Goal: Task Accomplishment & Management: Use online tool/utility

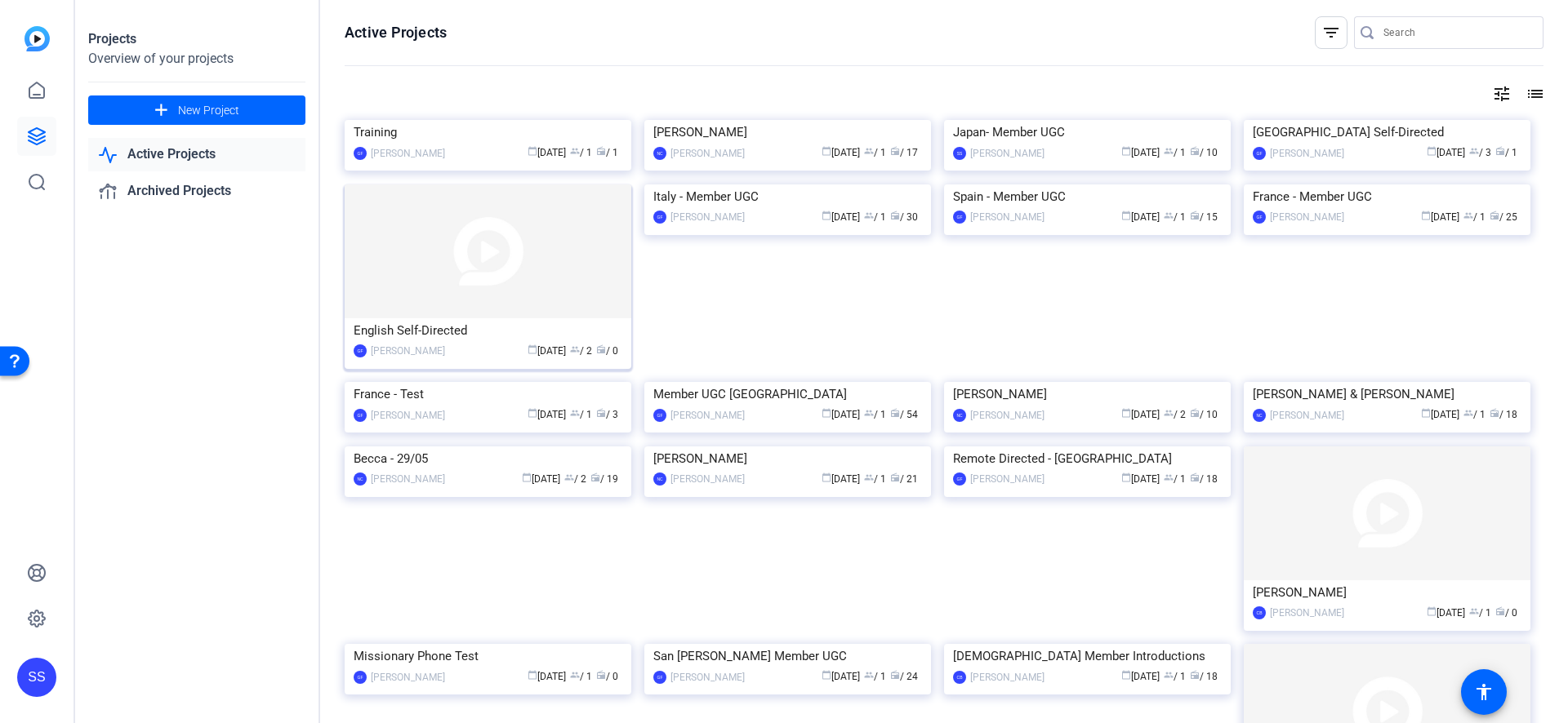
click at [424, 319] on img at bounding box center [488, 251] width 287 height 134
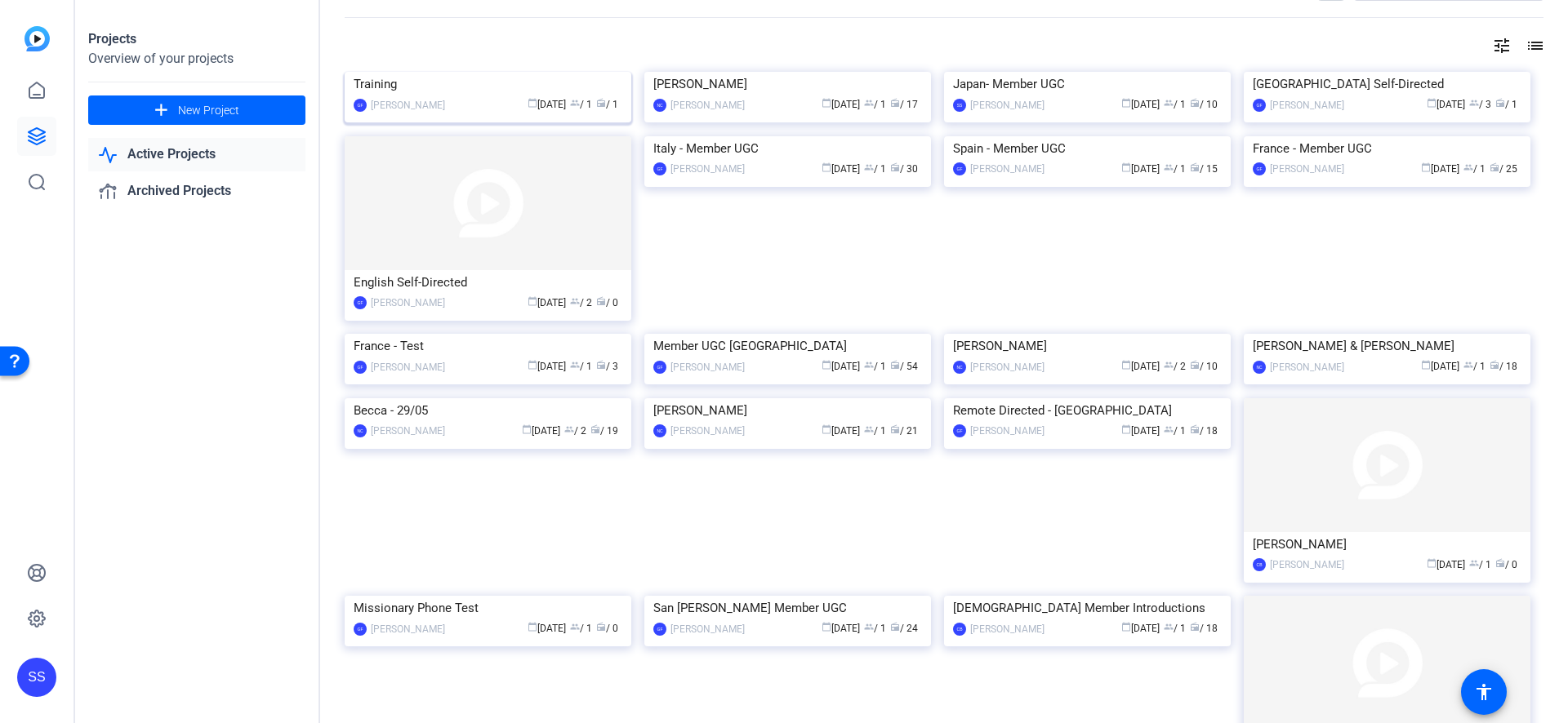
scroll to position [67, 0]
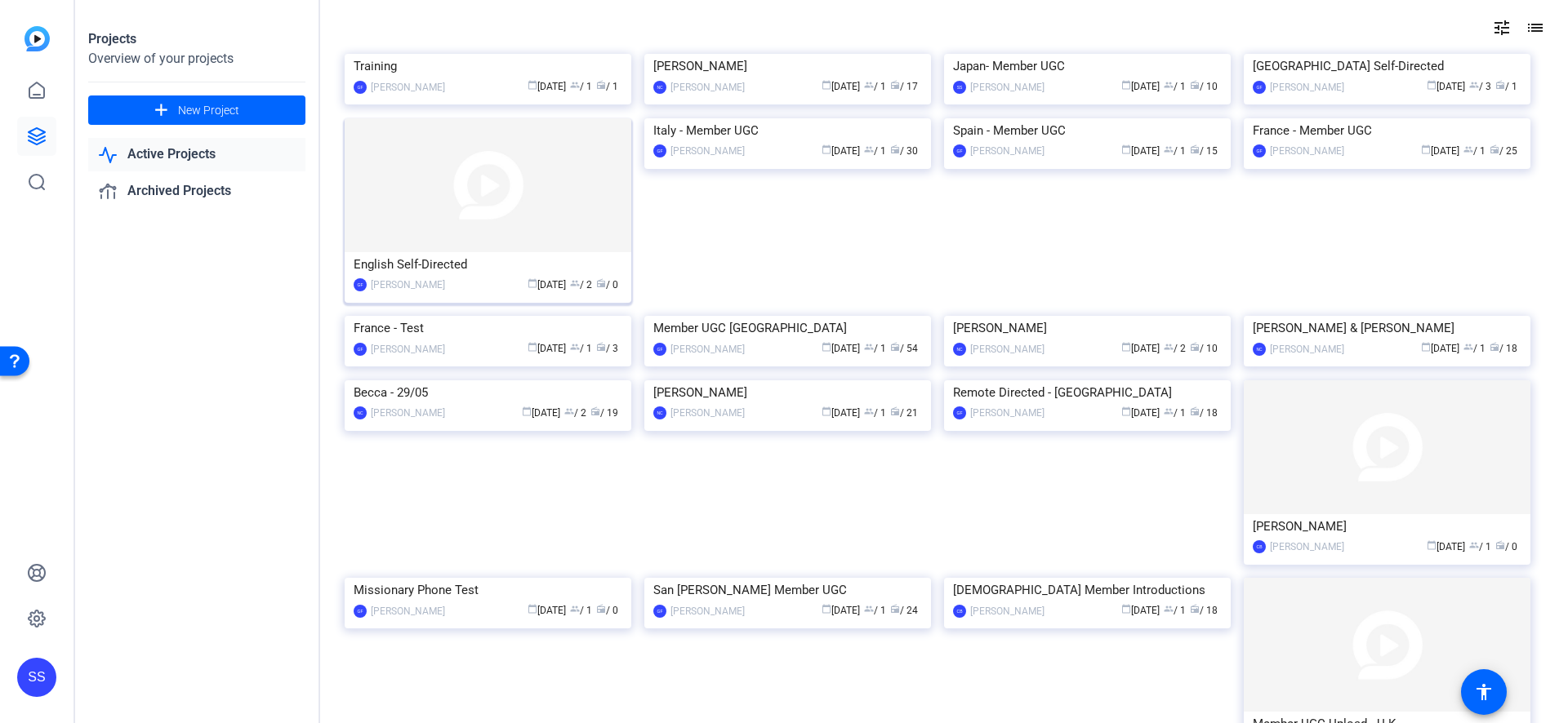
click at [451, 252] on img at bounding box center [488, 185] width 287 height 134
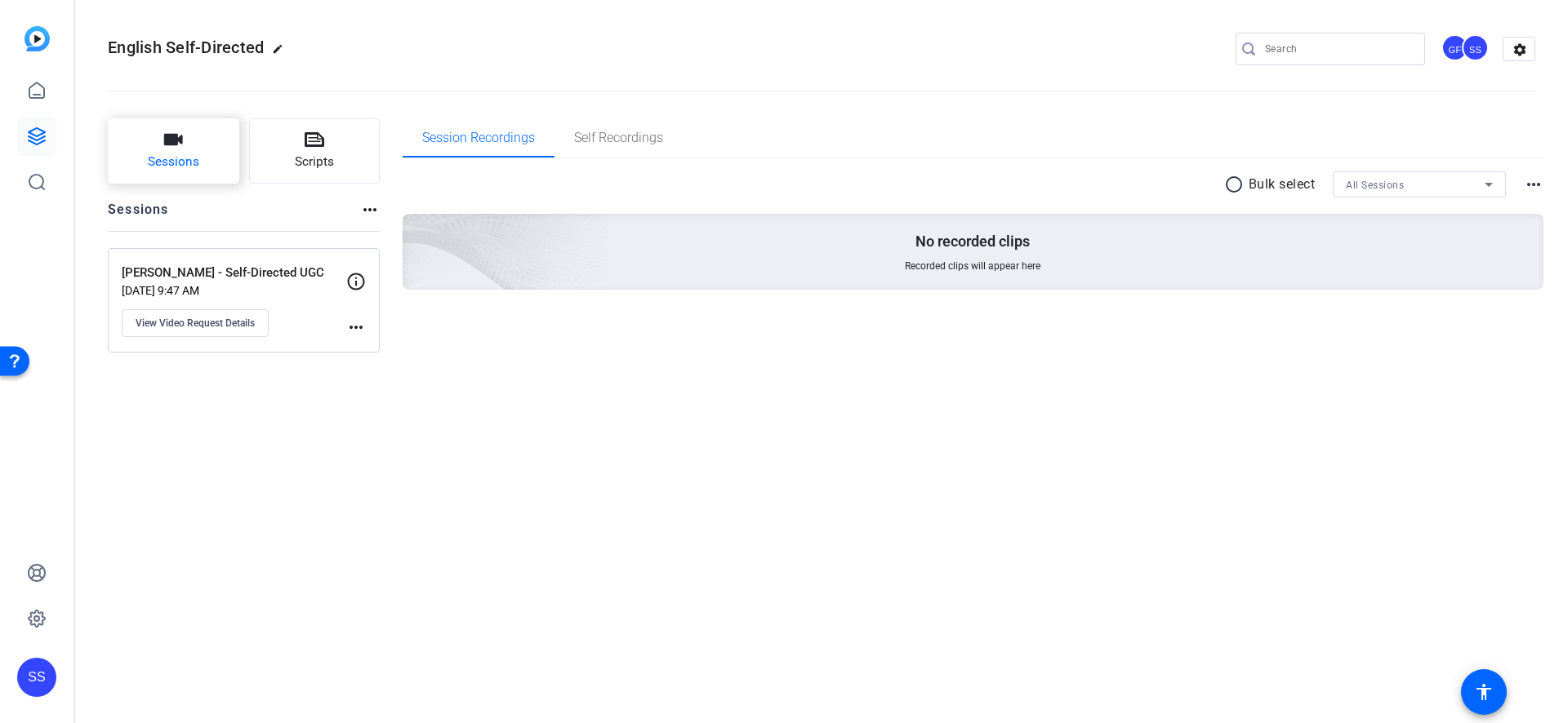
click at [189, 138] on button "Sessions" at bounding box center [174, 152] width 131 height 66
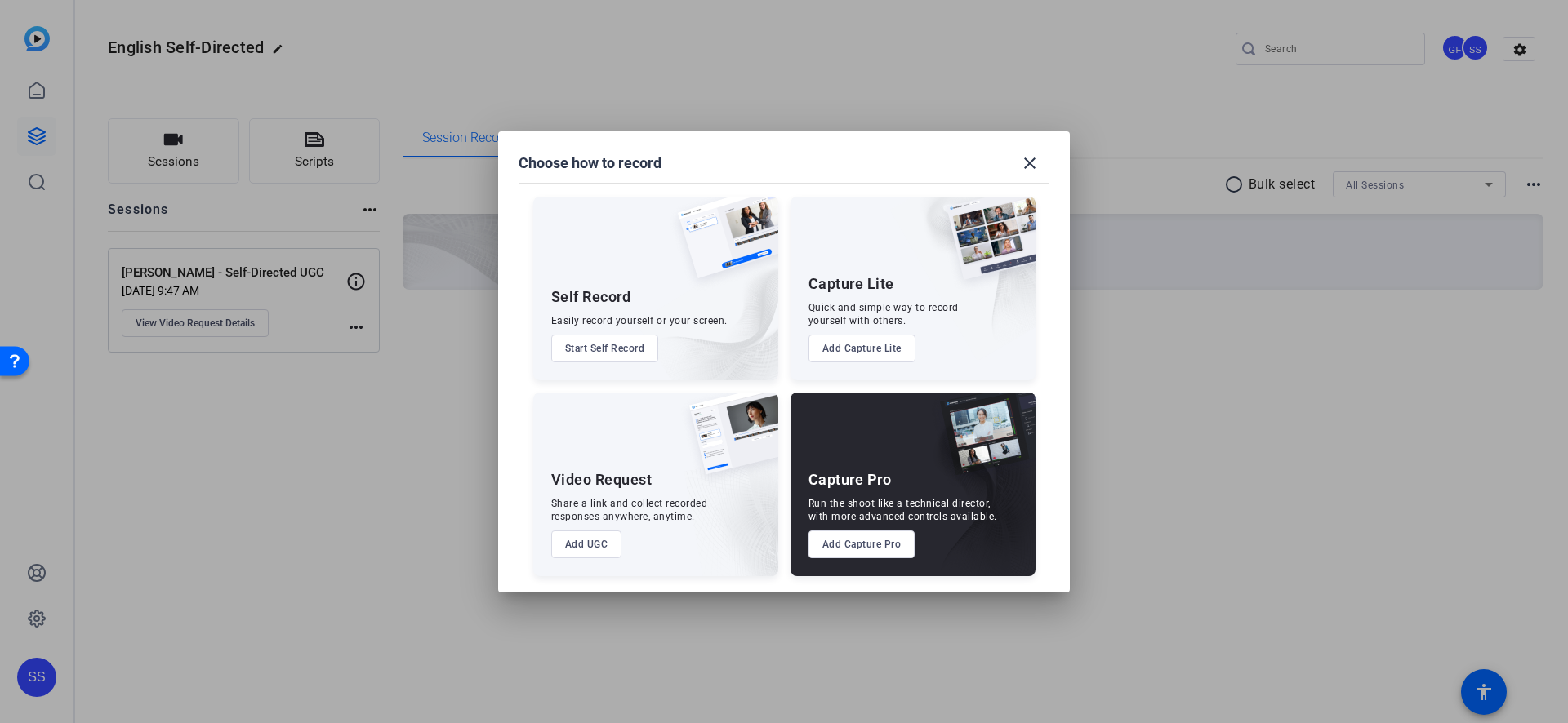
click at [590, 541] on button "Add UGC" at bounding box center [587, 544] width 71 height 28
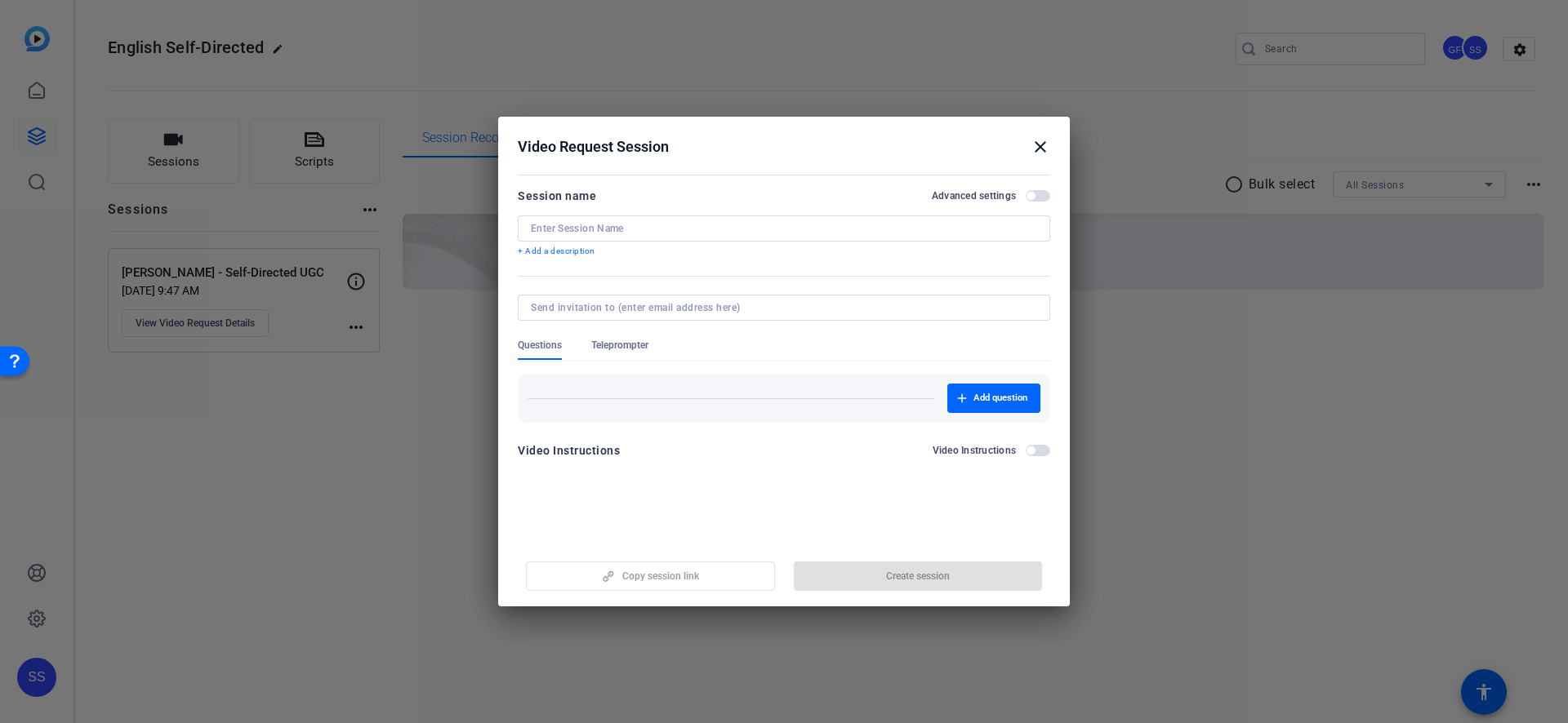
click at [616, 227] on input at bounding box center [784, 229] width 506 height 14
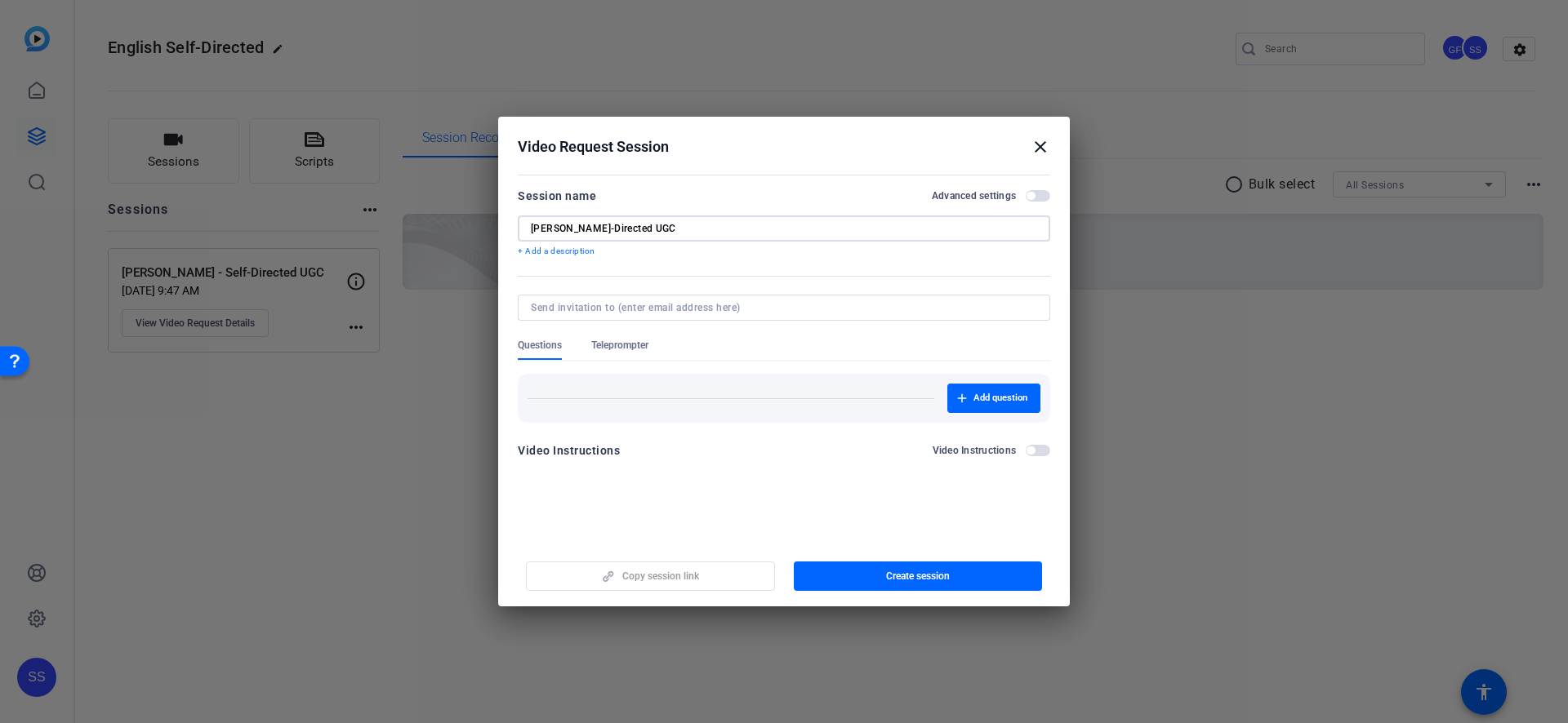
type input "[PERSON_NAME]-Directed UGC"
click at [1037, 195] on span "button" at bounding box center [1037, 196] width 24 height 12
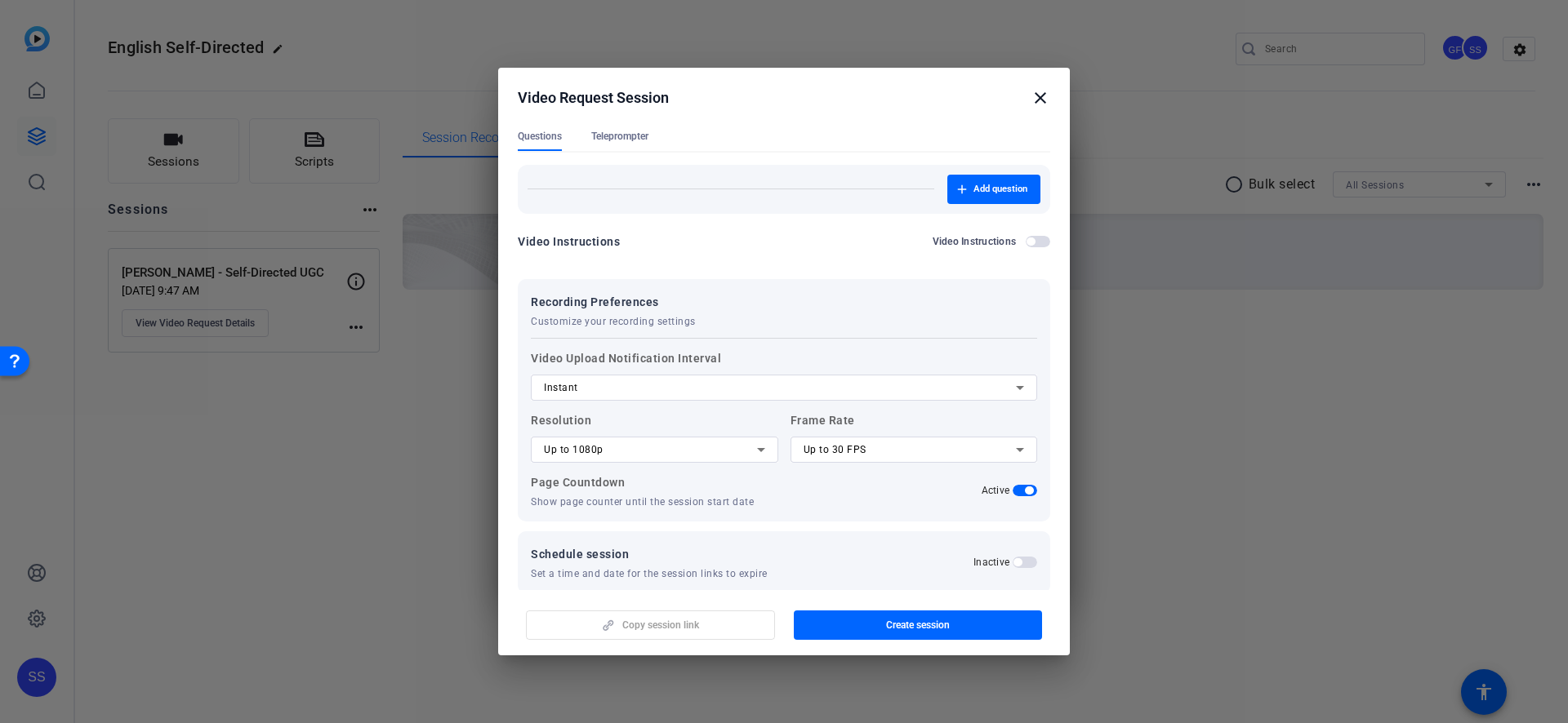
scroll to position [162, 0]
click at [715, 453] on div "Up to 1080p" at bounding box center [650, 447] width 213 height 19
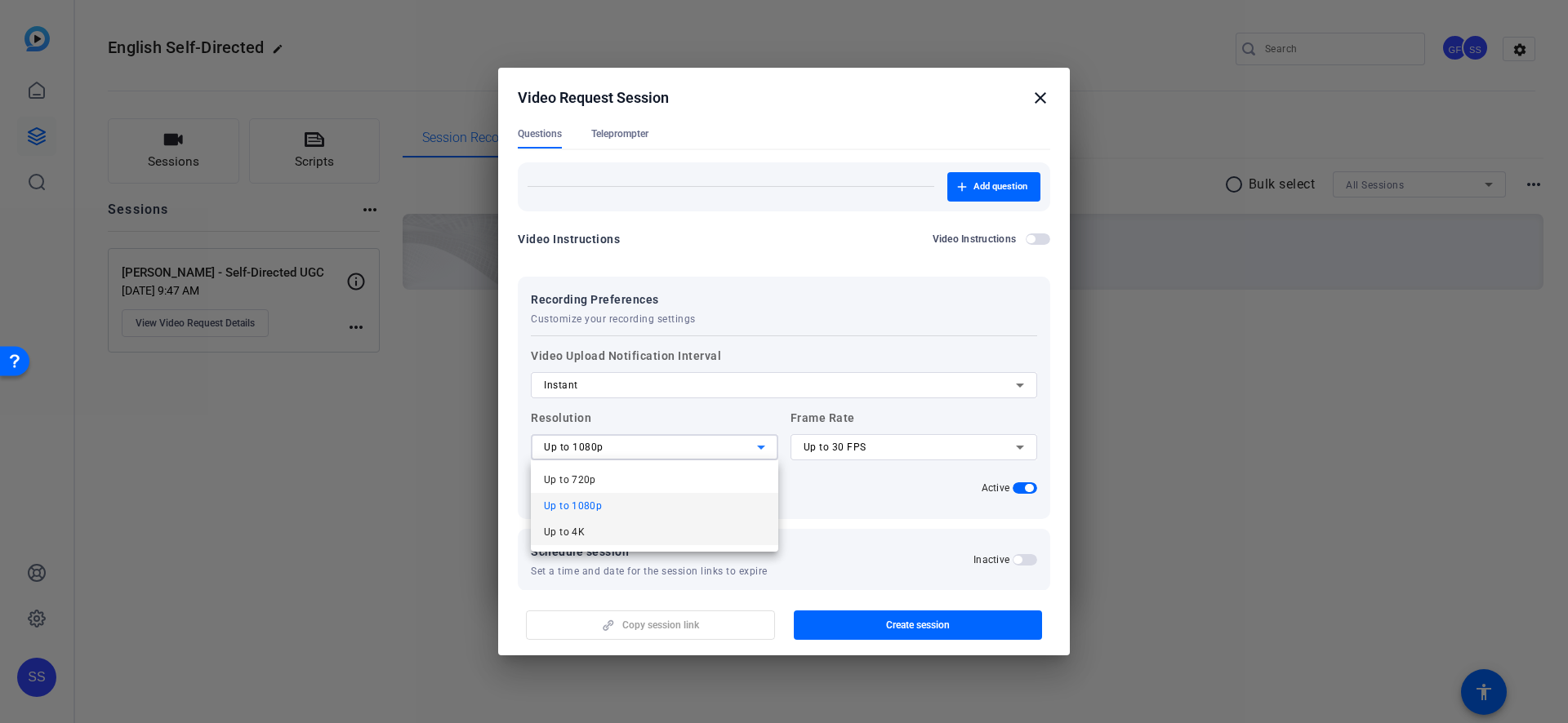
click at [661, 531] on mat-option "Up to 4K" at bounding box center [655, 532] width 247 height 26
click at [882, 450] on div "Up to 30 FPS" at bounding box center [910, 447] width 213 height 19
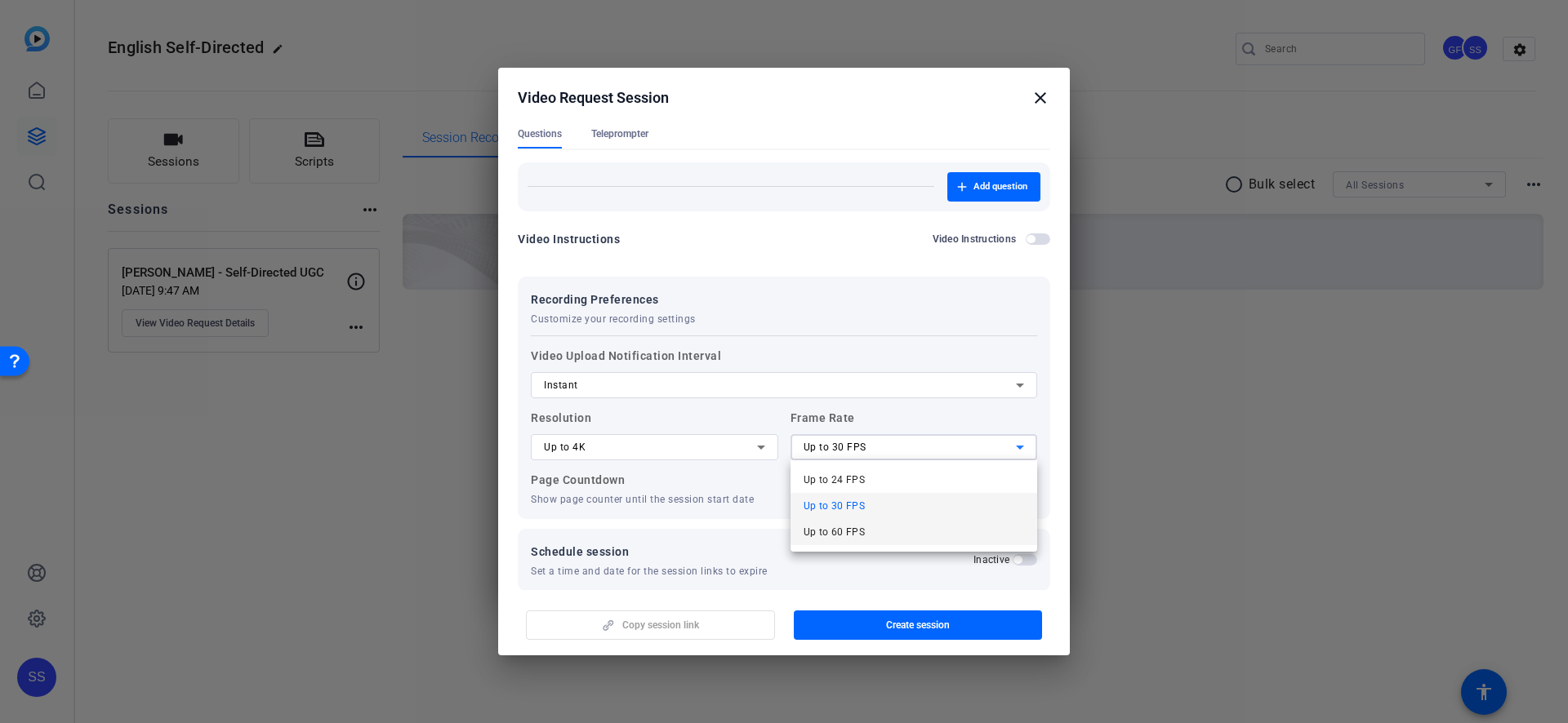
click at [865, 520] on mat-option "Up to 60 FPS" at bounding box center [914, 532] width 247 height 26
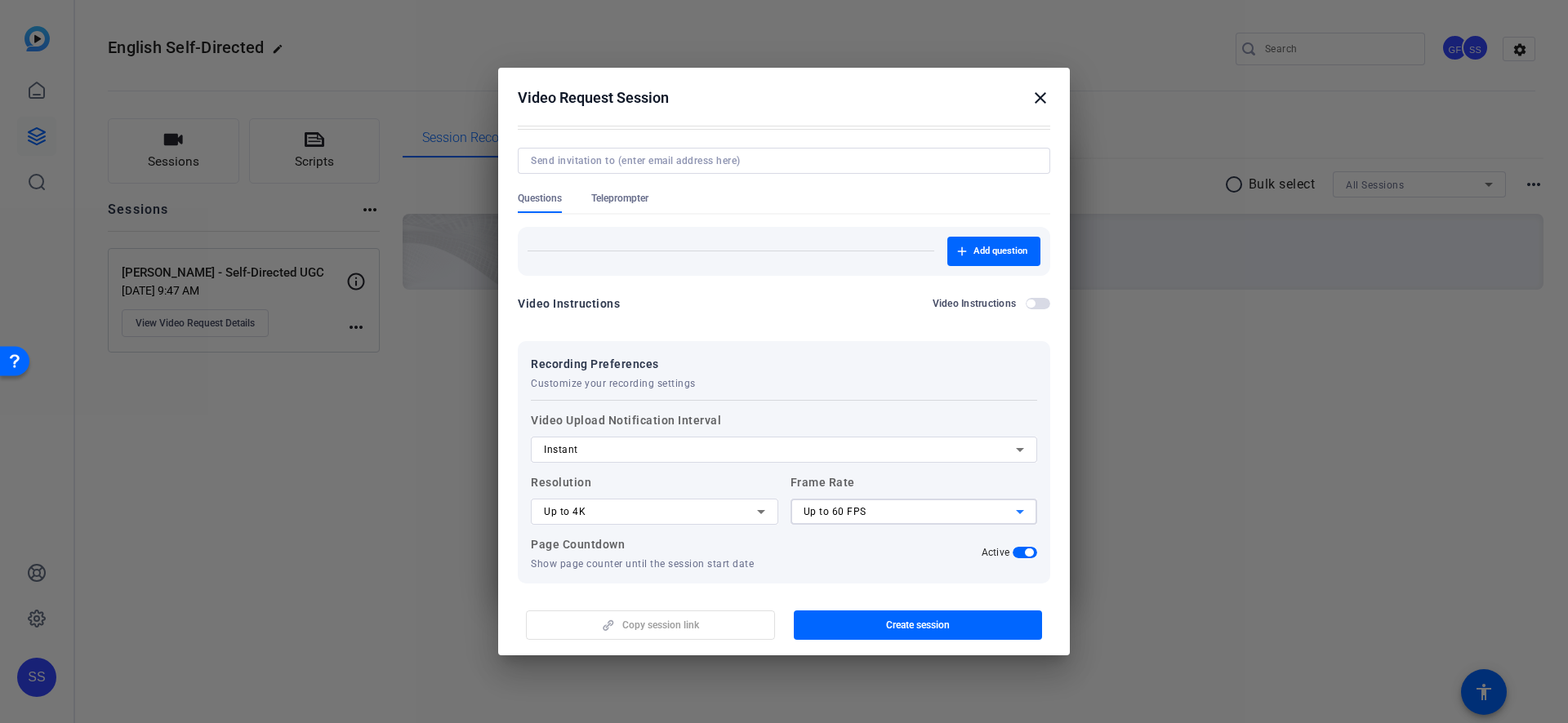
scroll to position [0, 0]
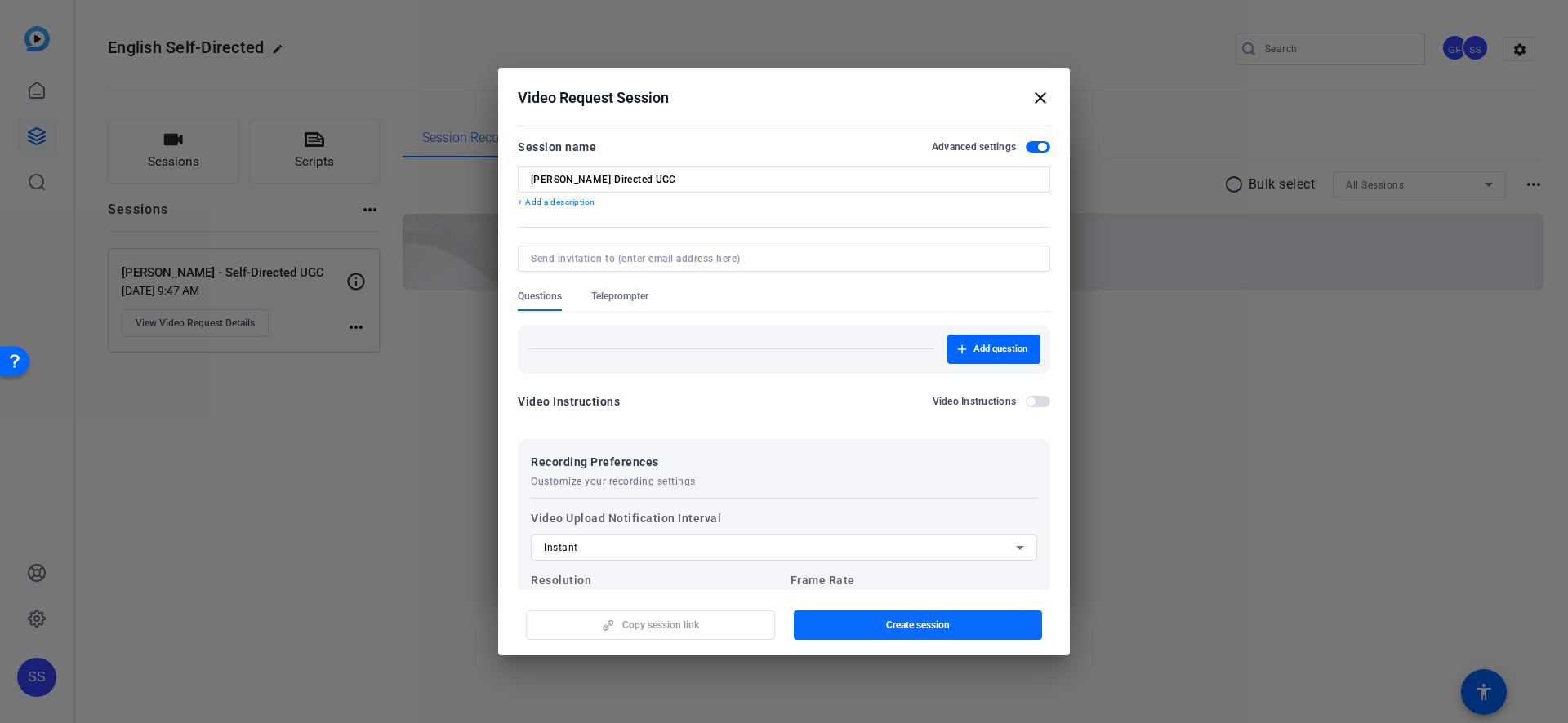
click at [825, 626] on span "button" at bounding box center [918, 625] width 249 height 40
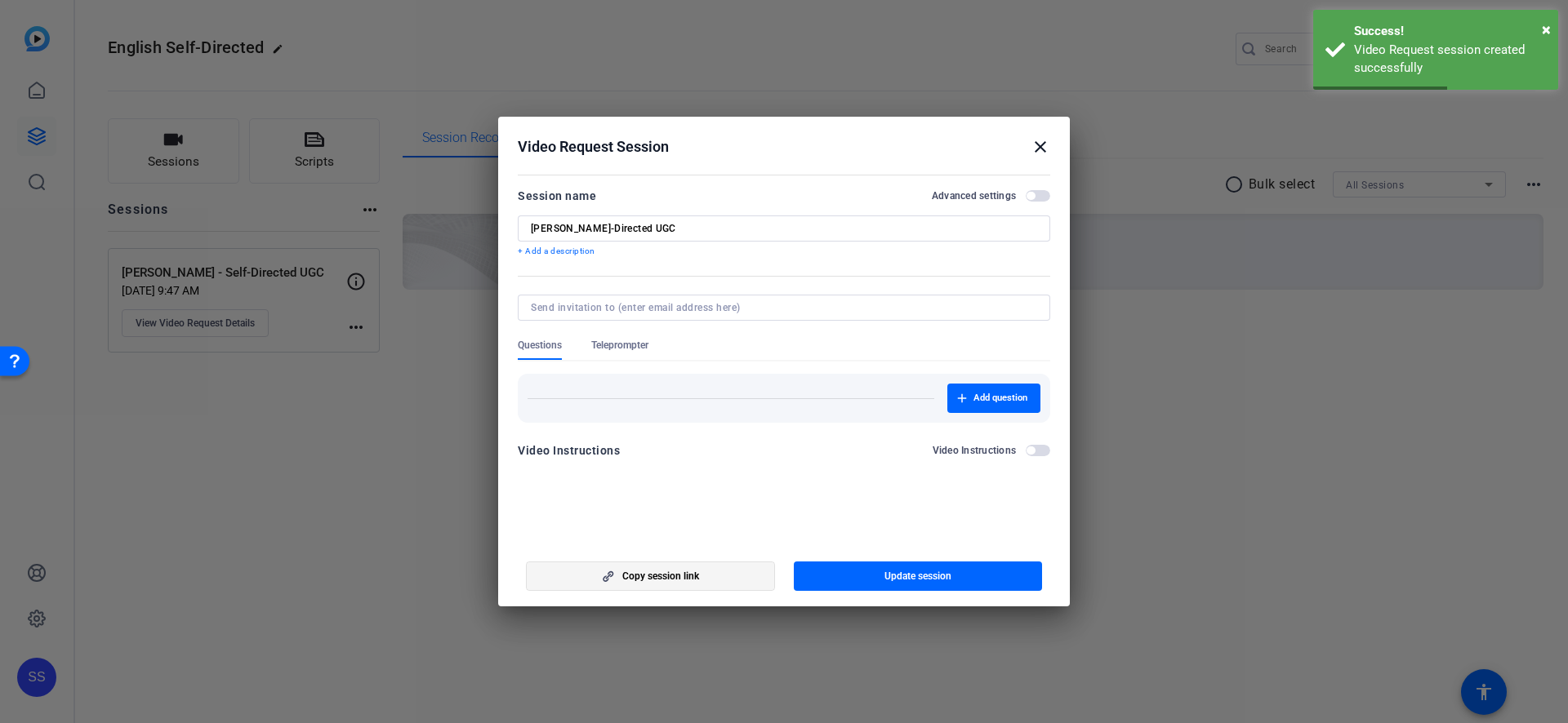
click at [704, 581] on span "button" at bounding box center [650, 576] width 247 height 40
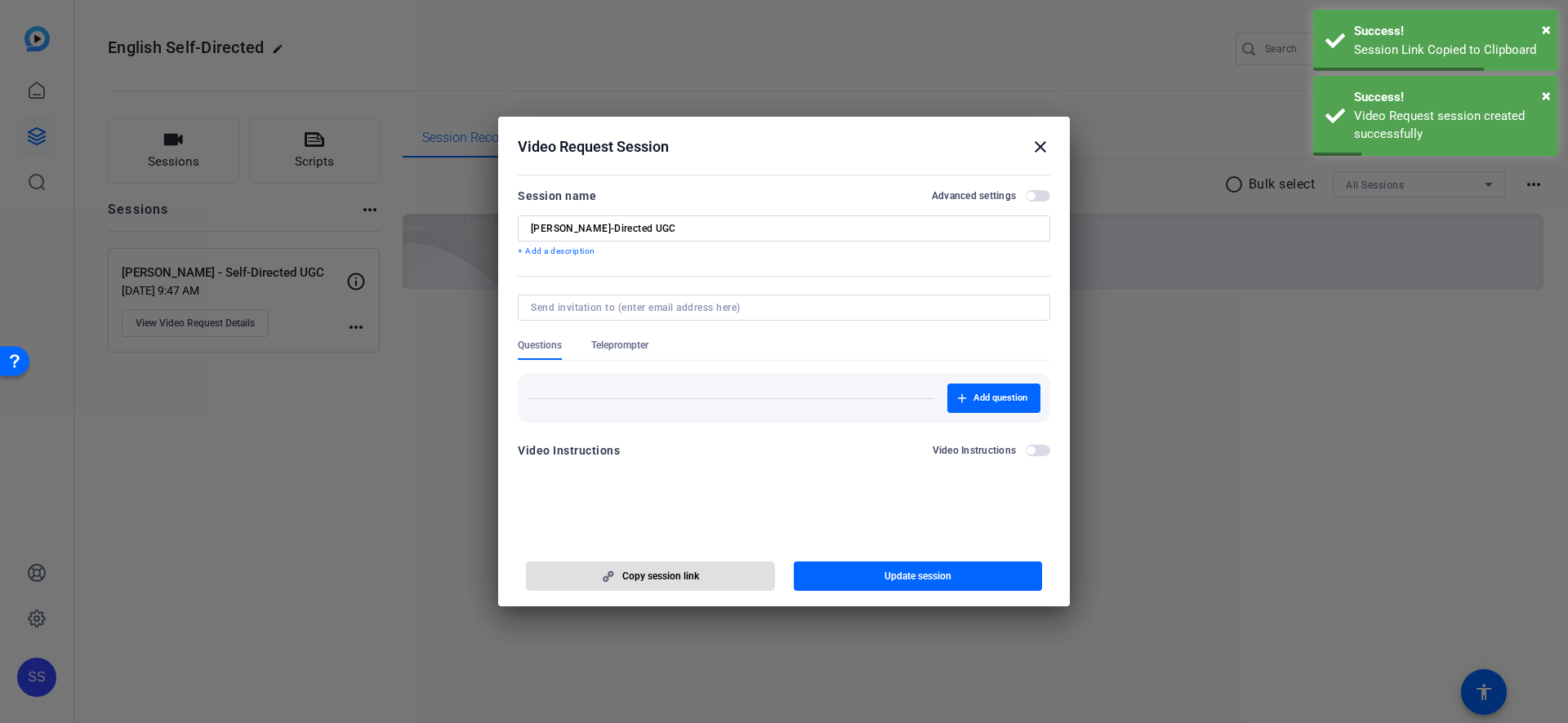
click at [1044, 153] on mat-icon "close" at bounding box center [1040, 147] width 19 height 19
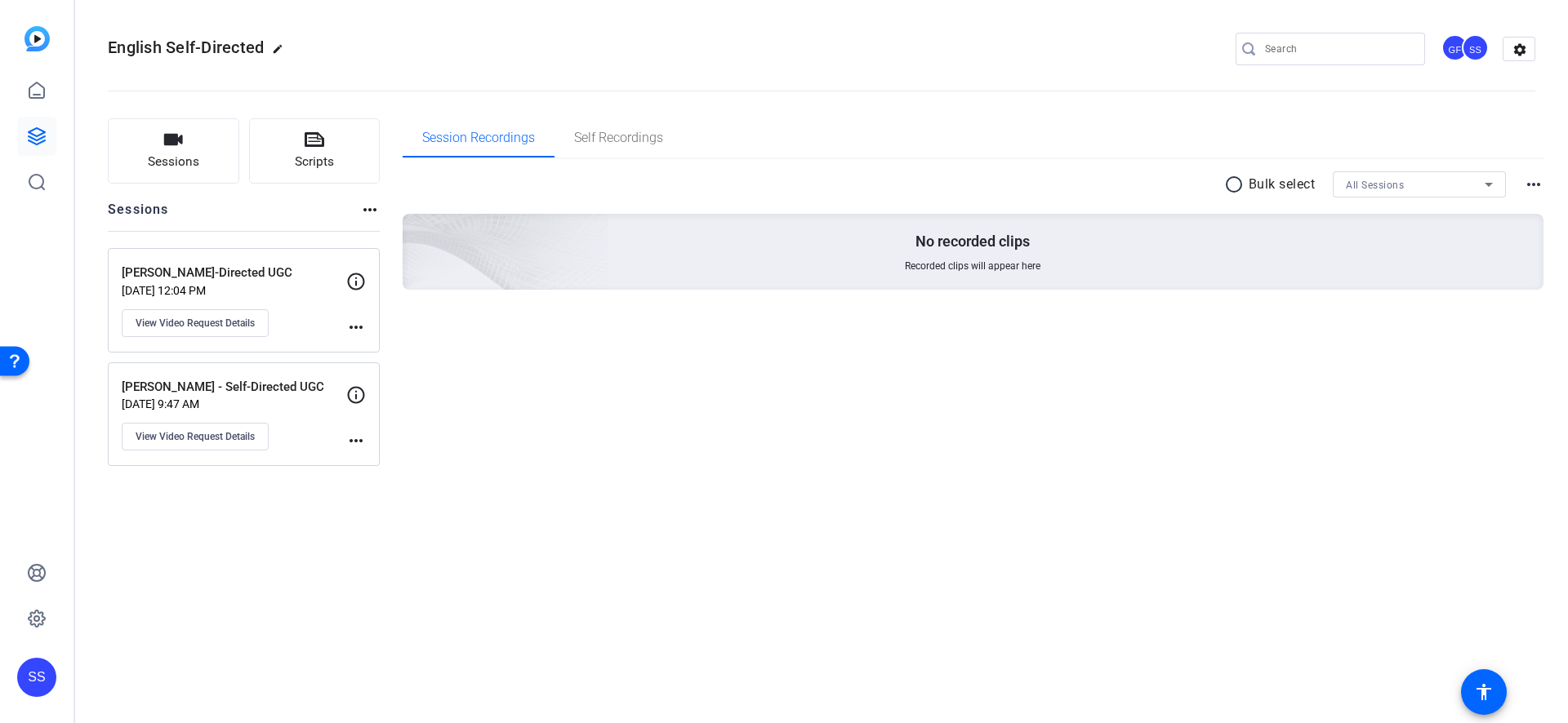
click at [359, 325] on mat-icon "more_horiz" at bounding box center [356, 327] width 19 height 19
click at [242, 320] on div at bounding box center [784, 361] width 1568 height 723
